Goal: Transaction & Acquisition: Purchase product/service

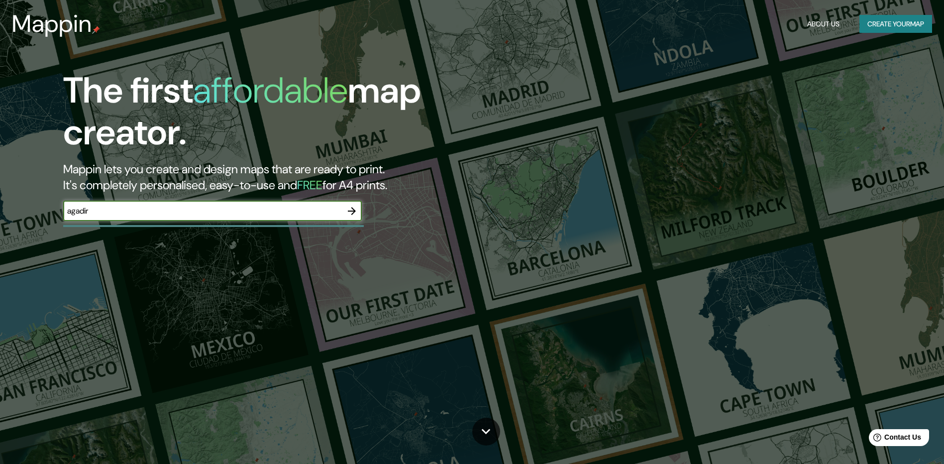
type input "agadir"
click at [353, 209] on icon "button" at bounding box center [352, 211] width 8 height 8
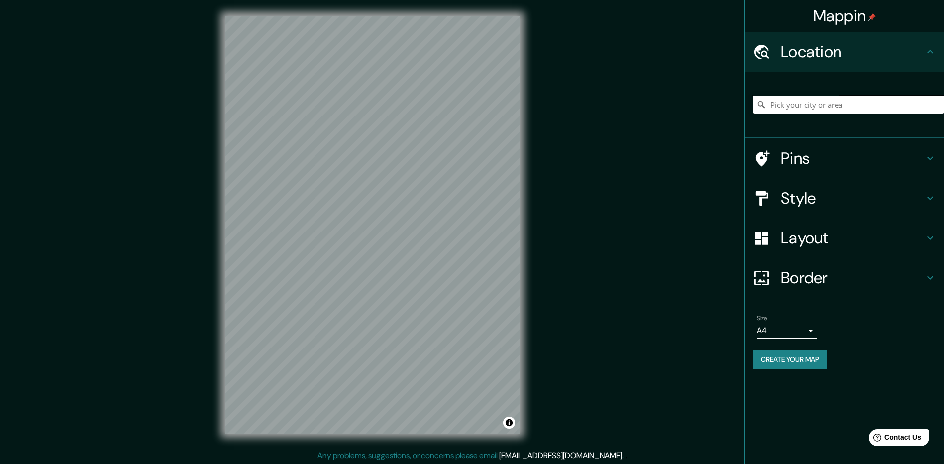
click at [851, 106] on input "Pick your city or area" at bounding box center [848, 105] width 191 height 18
type input "Agadir"
click at [758, 104] on icon at bounding box center [761, 104] width 7 height 7
click at [802, 100] on input "Agadir" at bounding box center [848, 105] width 191 height 18
drag, startPoint x: 814, startPoint y: 101, endPoint x: 757, endPoint y: 101, distance: 57.2
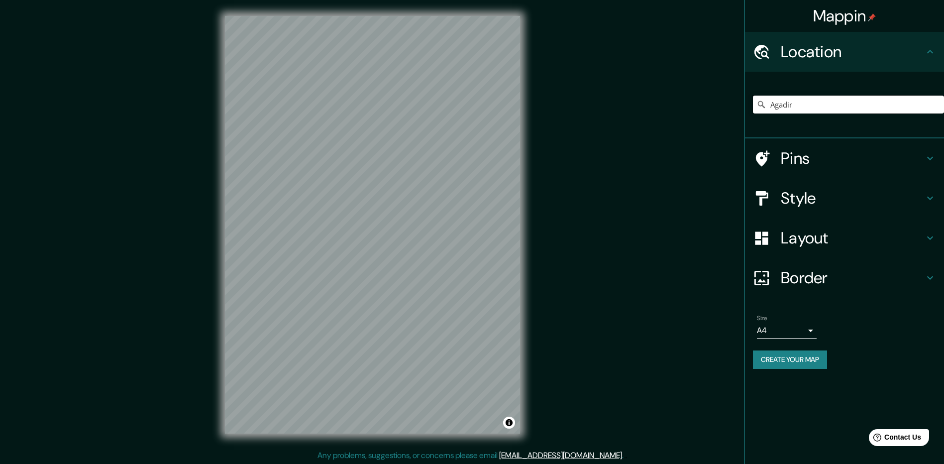
click at [757, 101] on div "Agadir" at bounding box center [848, 105] width 191 height 18
drag, startPoint x: 820, startPoint y: 98, endPoint x: 750, endPoint y: 95, distance: 69.3
click at [750, 95] on div "andoain" at bounding box center [844, 105] width 199 height 67
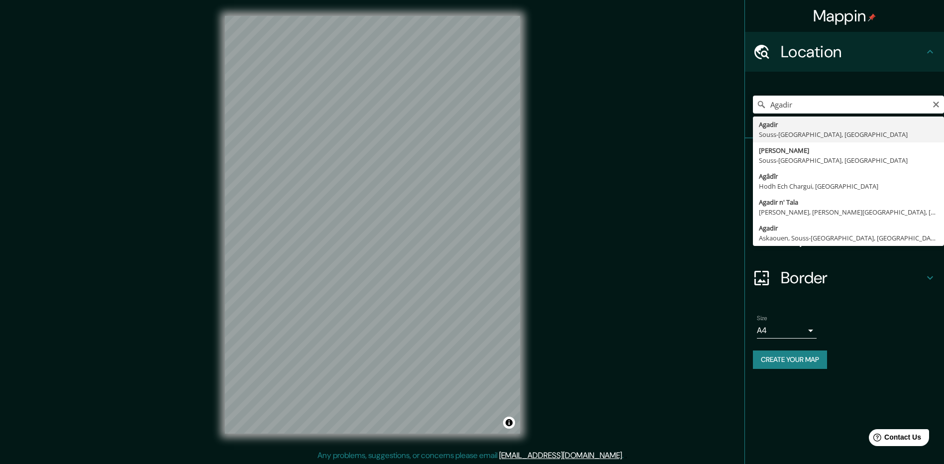
type input "Agadir, Souss-[GEOGRAPHIC_DATA], [GEOGRAPHIC_DATA]"
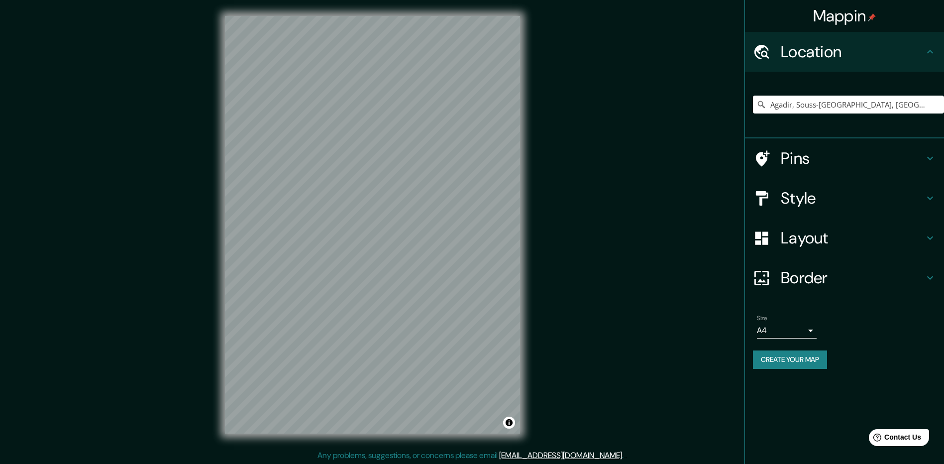
click at [832, 244] on h4 "Layout" at bounding box center [852, 238] width 143 height 20
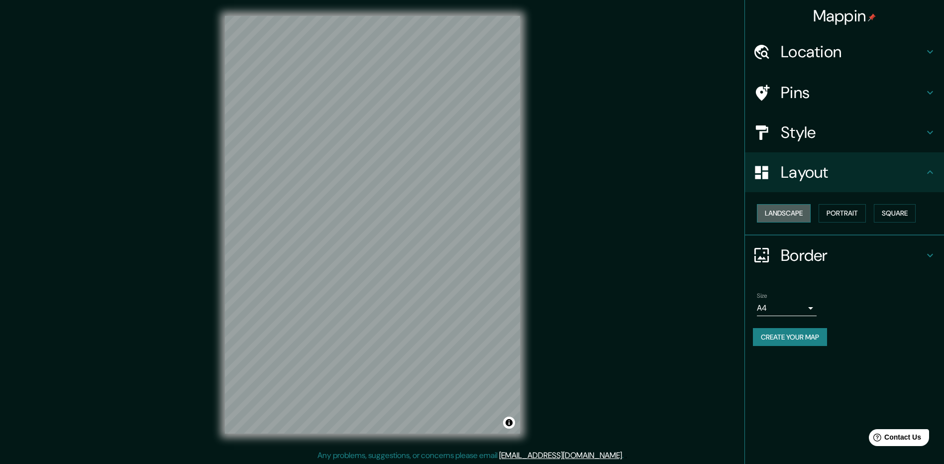
click at [797, 216] on button "Landscape" at bounding box center [784, 213] width 54 height 18
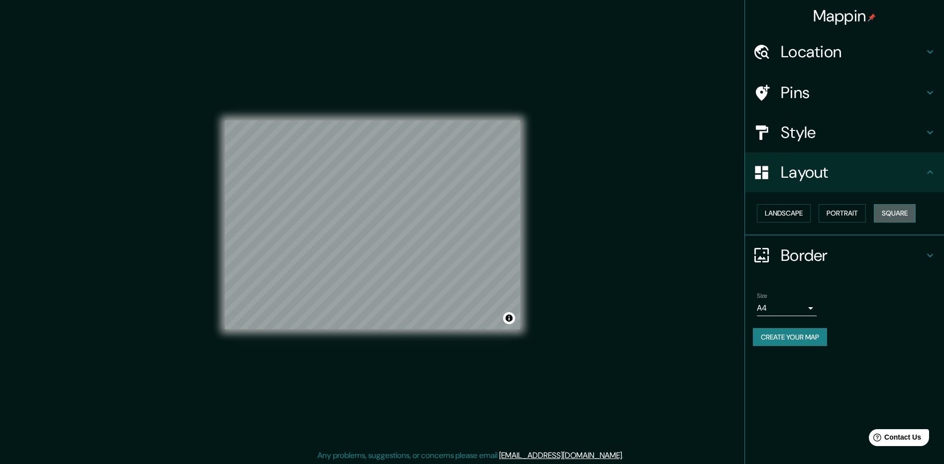
click at [896, 214] on button "Square" at bounding box center [895, 213] width 42 height 18
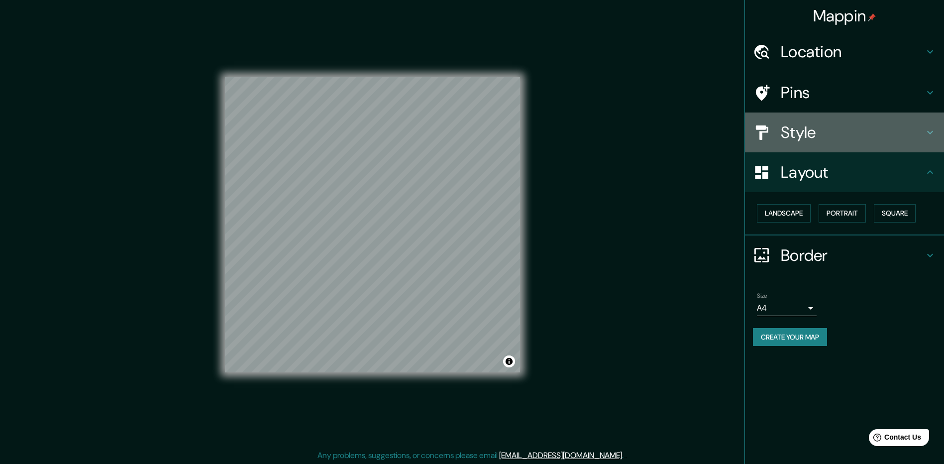
click at [801, 124] on h4 "Style" at bounding box center [852, 132] width 143 height 20
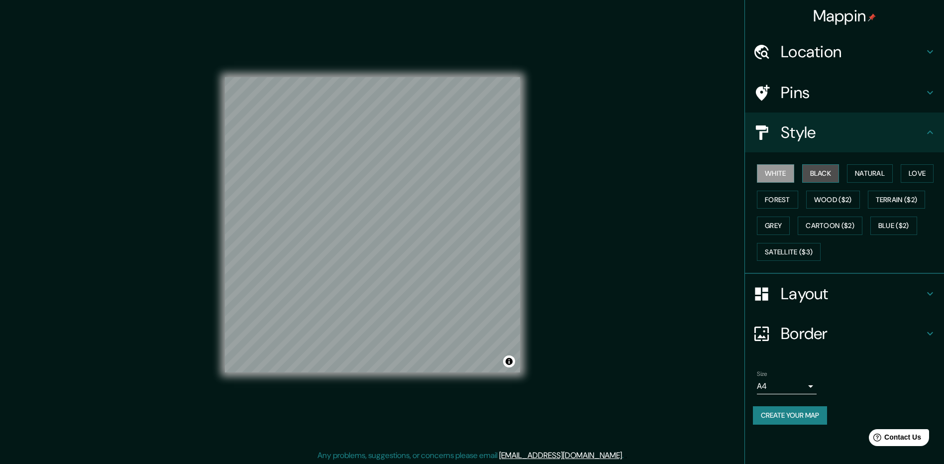
click at [826, 173] on button "Black" at bounding box center [820, 173] width 37 height 18
click at [865, 173] on button "Natural" at bounding box center [870, 173] width 46 height 18
click at [917, 174] on button "Love" at bounding box center [917, 173] width 33 height 18
click at [872, 177] on button "Natural" at bounding box center [870, 173] width 46 height 18
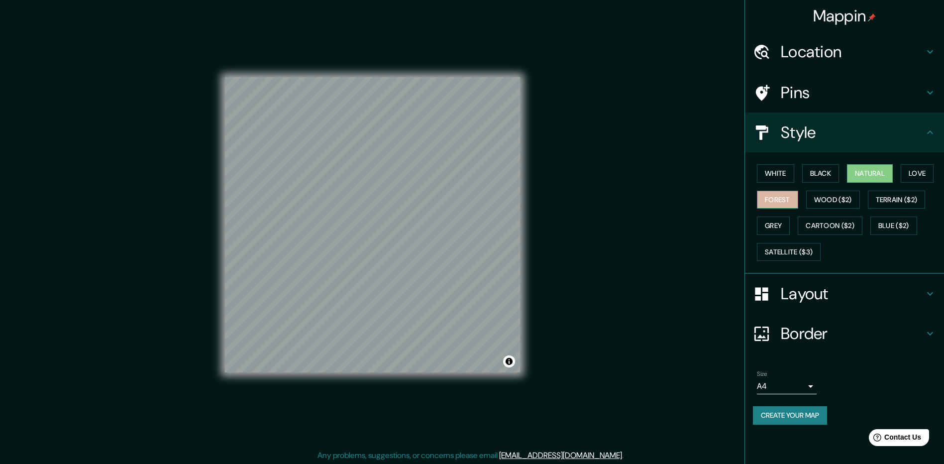
click at [788, 204] on button "Forest" at bounding box center [777, 200] width 41 height 18
click at [869, 172] on button "Natural" at bounding box center [870, 173] width 46 height 18
click at [896, 202] on button "Terrain ($2)" at bounding box center [897, 200] width 58 height 18
click at [858, 172] on button "Natural" at bounding box center [870, 173] width 46 height 18
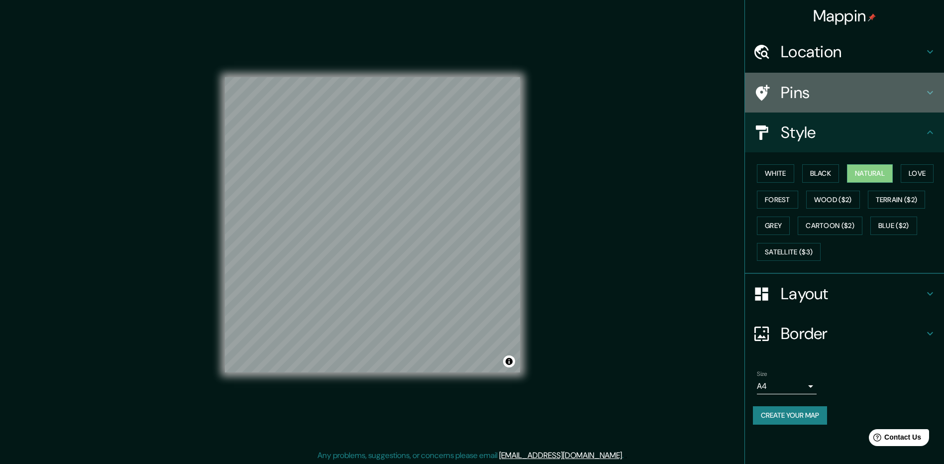
click at [770, 93] on div at bounding box center [767, 92] width 28 height 17
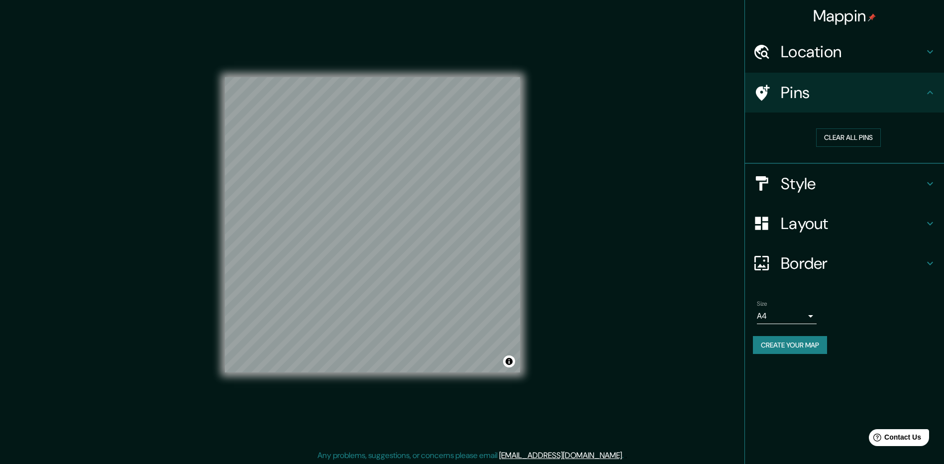
click at [791, 224] on h4 "Layout" at bounding box center [852, 223] width 143 height 20
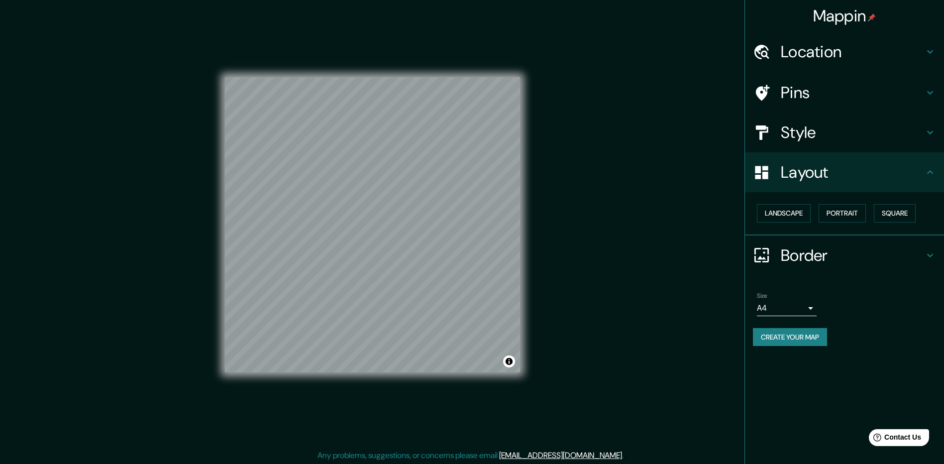
click at [801, 174] on h4 "Layout" at bounding box center [852, 172] width 143 height 20
click at [805, 247] on h4 "Border" at bounding box center [852, 255] width 143 height 20
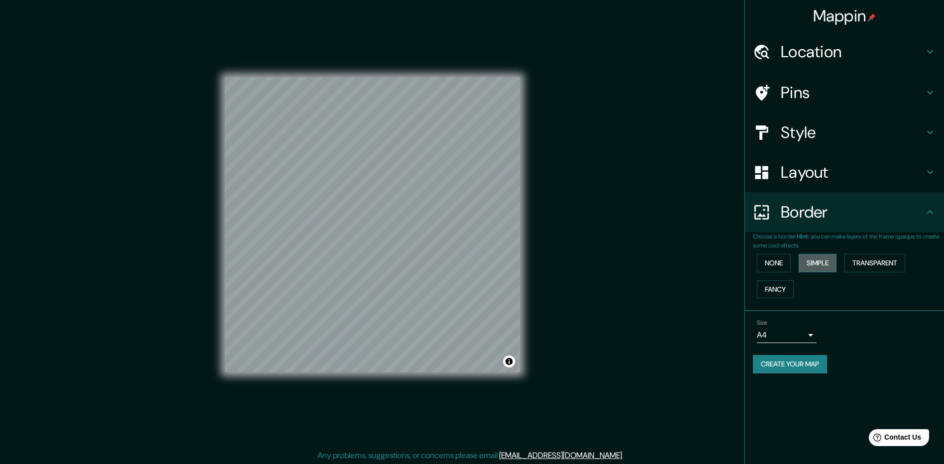
click at [829, 263] on button "Simple" at bounding box center [818, 263] width 38 height 18
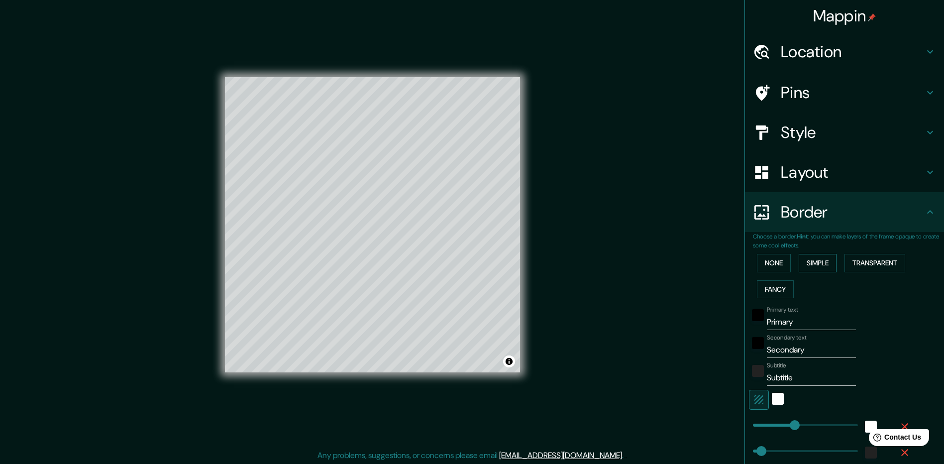
click at [829, 263] on button "Simple" at bounding box center [818, 263] width 38 height 18
type input "237"
type input "47"
click at [780, 263] on button "None" at bounding box center [774, 263] width 34 height 18
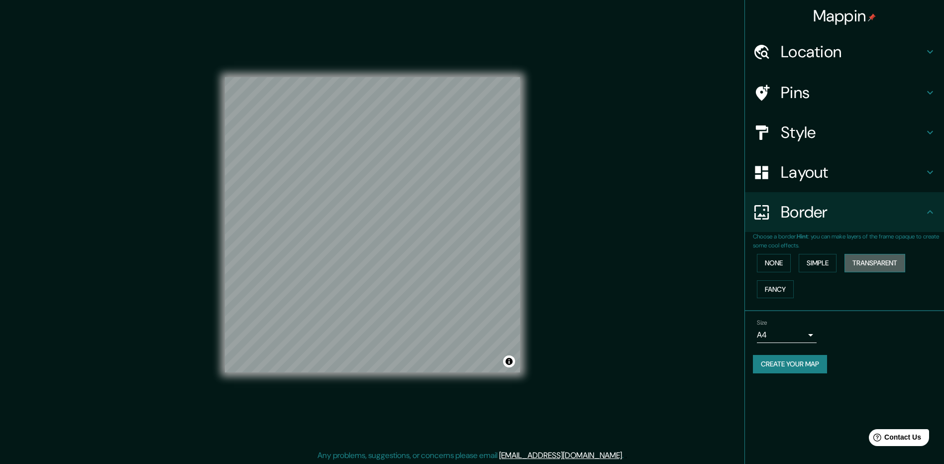
click at [880, 264] on button "Transparent" at bounding box center [874, 263] width 61 height 18
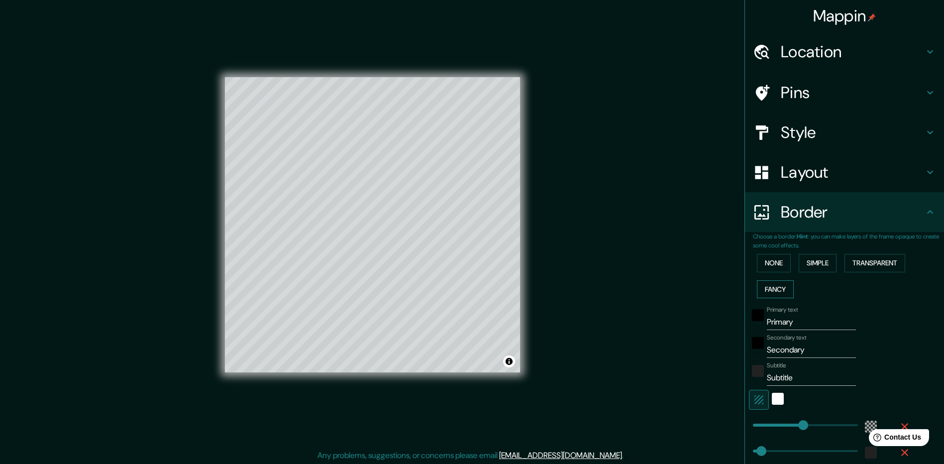
click at [769, 288] on button "Fancy" at bounding box center [775, 289] width 37 height 18
click at [764, 261] on button "None" at bounding box center [774, 263] width 34 height 18
